Goal: Information Seeking & Learning: Compare options

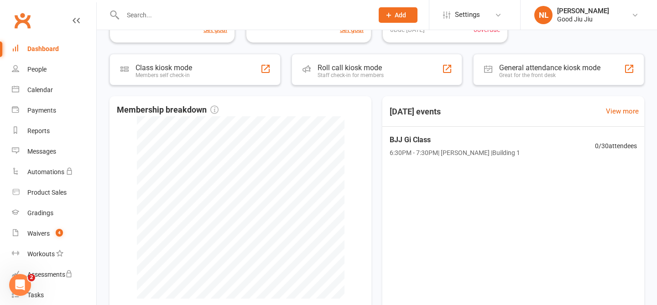
scroll to position [165, 0]
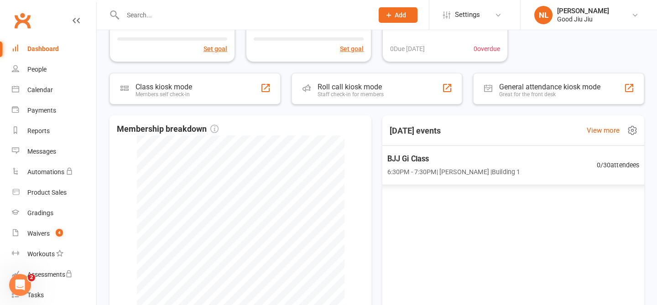
click at [444, 168] on span "6:30PM - 7:30PM | [PERSON_NAME] | Building 1" at bounding box center [454, 172] width 133 height 11
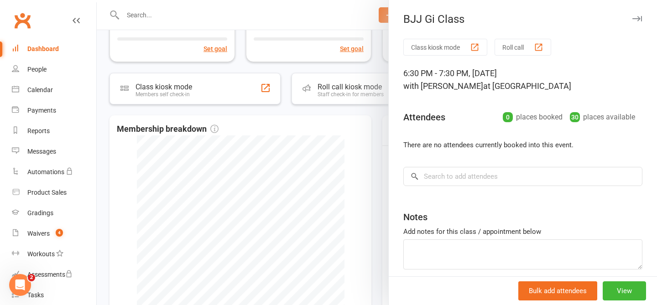
click at [378, 57] on div at bounding box center [377, 152] width 561 height 305
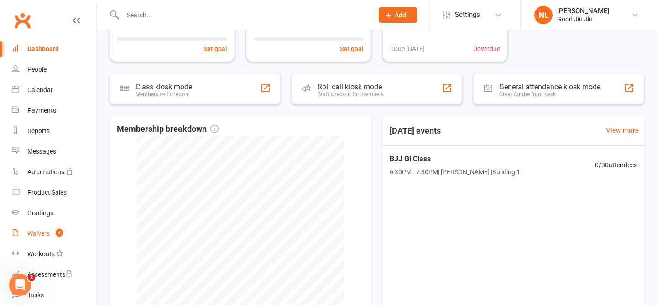
click at [37, 236] on div "Waivers" at bounding box center [38, 233] width 22 height 7
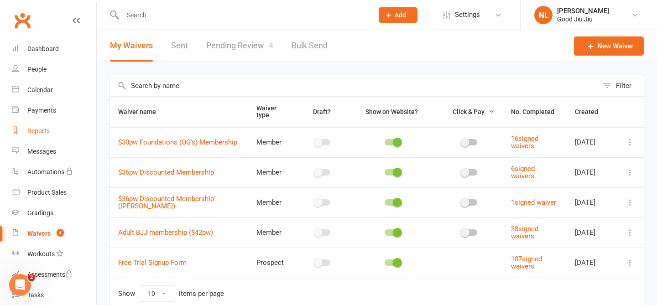
click at [40, 134] on div "Reports" at bounding box center [38, 130] width 22 height 7
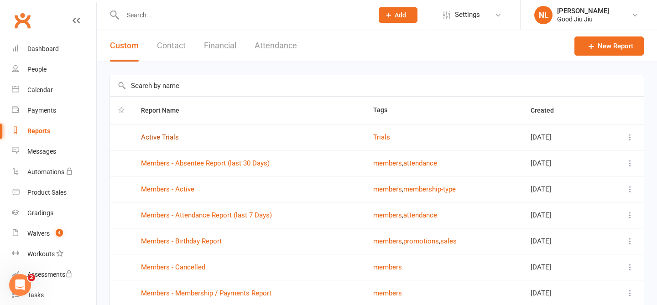
click at [159, 138] on link "Active Trials" at bounding box center [160, 137] width 38 height 8
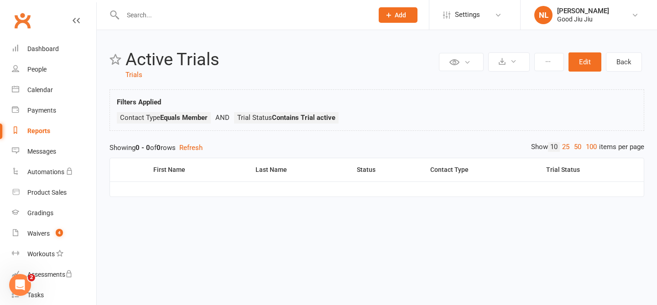
click at [37, 131] on div "Reports" at bounding box center [38, 130] width 23 height 7
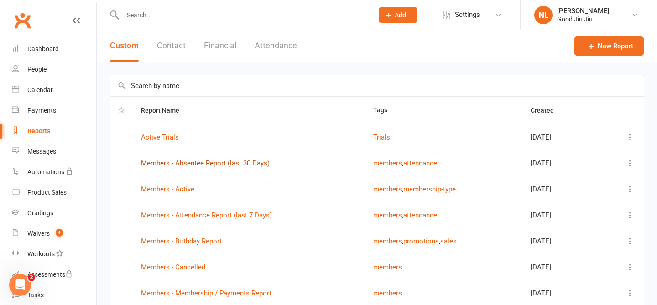
click at [184, 163] on link "Members - Absentee Report (last 30 Days)" at bounding box center [205, 163] width 129 height 8
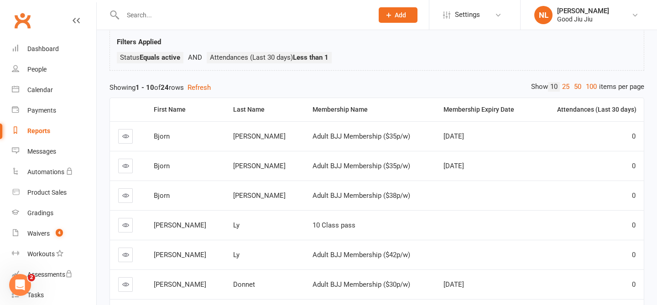
scroll to position [8, 0]
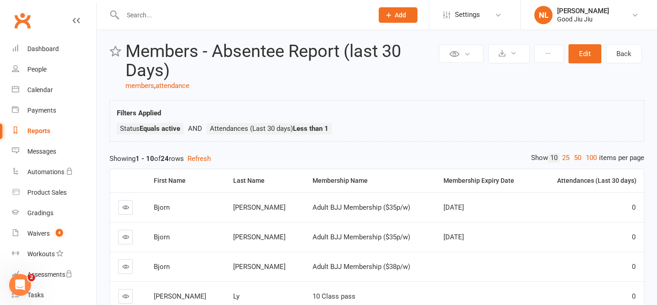
click at [38, 128] on div "Reports" at bounding box center [38, 130] width 23 height 7
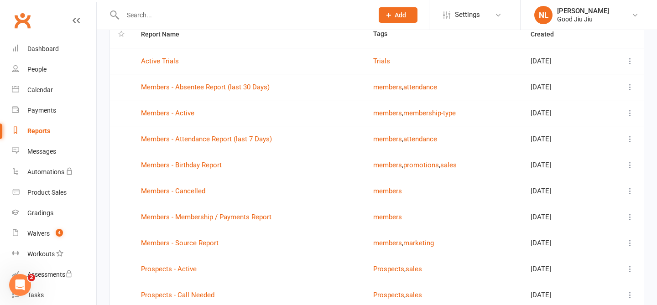
scroll to position [125, 0]
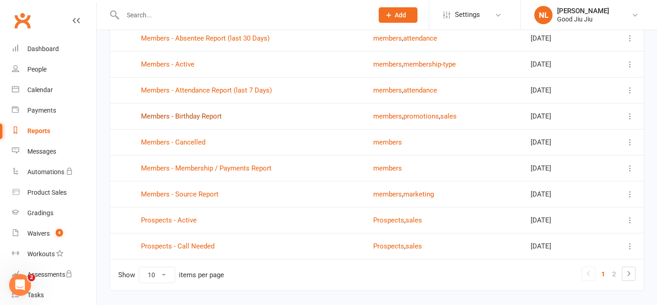
click at [197, 117] on link "Members - Birthday Report" at bounding box center [181, 116] width 81 height 8
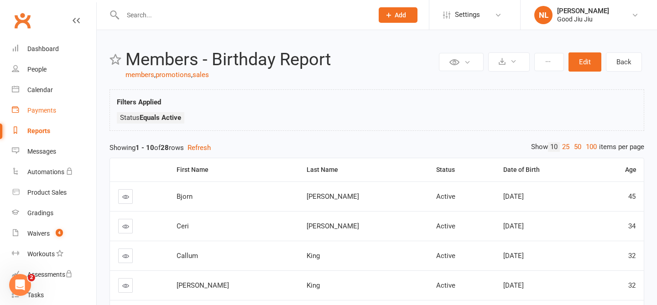
click at [37, 107] on div "Payments" at bounding box center [41, 110] width 29 height 7
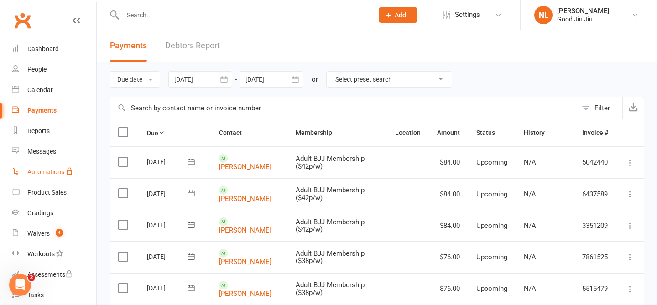
click at [41, 172] on div "Automations" at bounding box center [45, 171] width 37 height 7
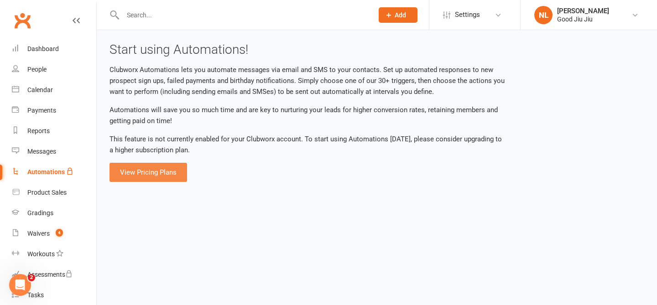
click at [159, 176] on link "View Pricing Plans" at bounding box center [149, 172] width 78 height 19
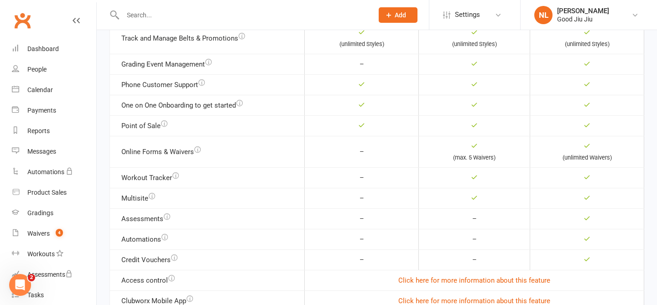
scroll to position [464, 0]
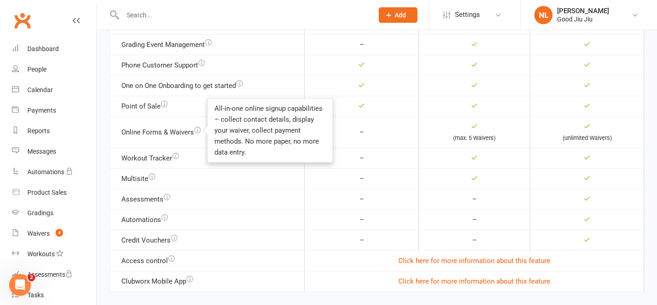
click at [197, 131] on icon "button" at bounding box center [197, 130] width 6 height 6
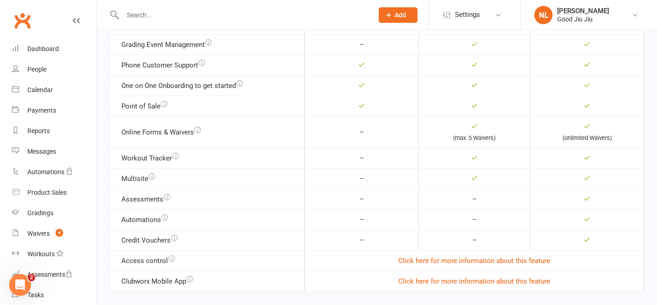
click at [396, 134] on td "–" at bounding box center [362, 132] width 114 height 32
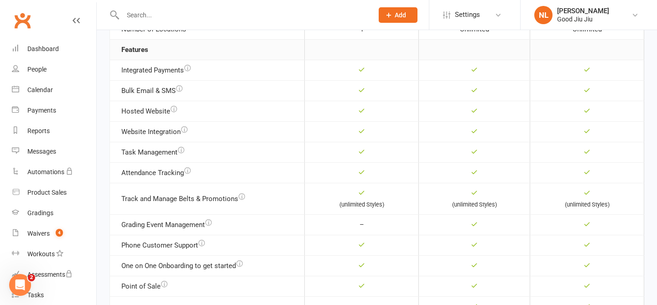
scroll to position [0, 0]
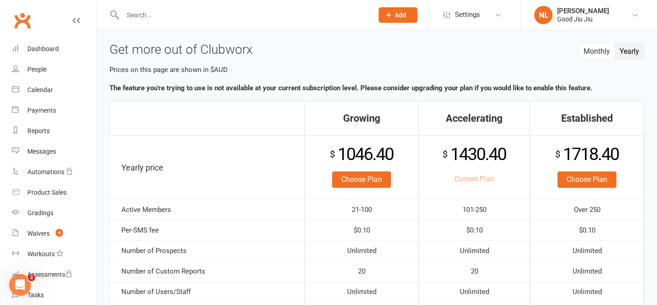
click at [631, 52] on button "Yearly" at bounding box center [629, 51] width 29 height 16
click at [601, 49] on button "Monthly" at bounding box center [597, 51] width 36 height 16
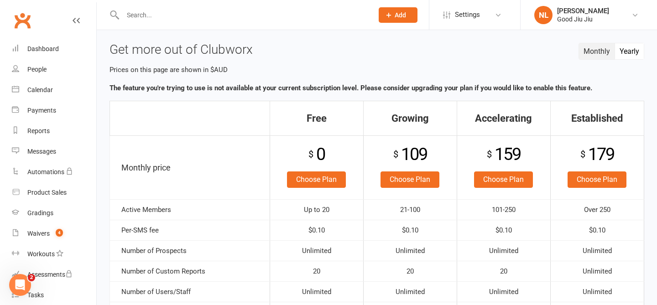
click at [627, 58] on button "Yearly" at bounding box center [629, 51] width 29 height 16
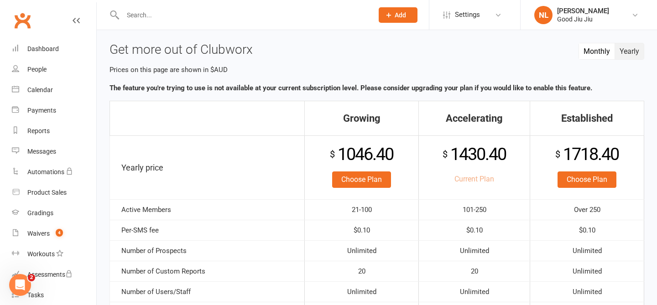
click at [593, 52] on button "Monthly" at bounding box center [597, 51] width 36 height 16
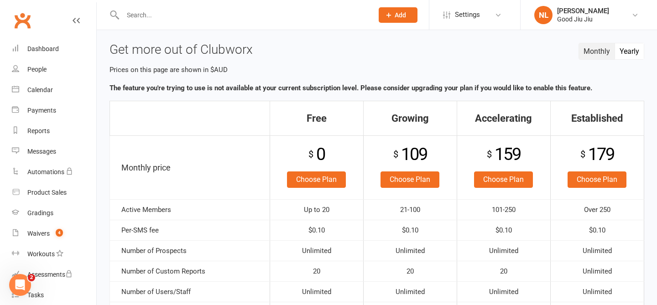
click at [630, 53] on button "Yearly" at bounding box center [629, 51] width 29 height 16
